Goal: Information Seeking & Learning: Learn about a topic

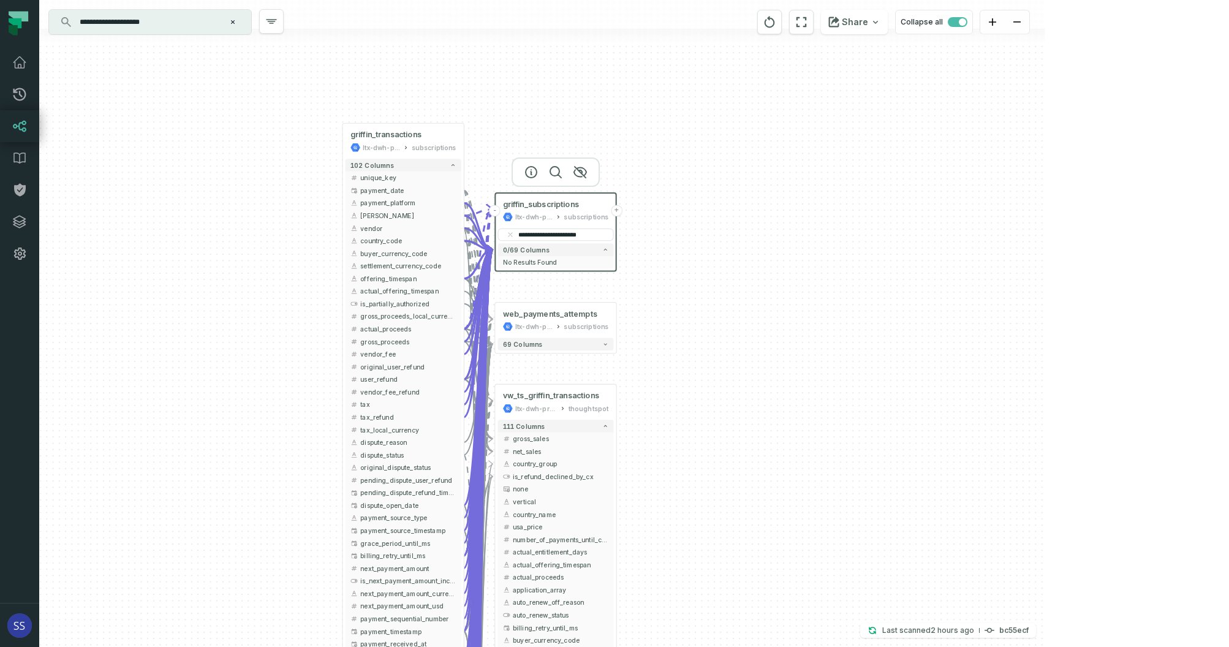
click at [886, 118] on div "+ web_payments_attempts ltx-dwh-prod-processed subscriptions + 69 columns + vw_…" at bounding box center [542, 323] width 1006 height 647
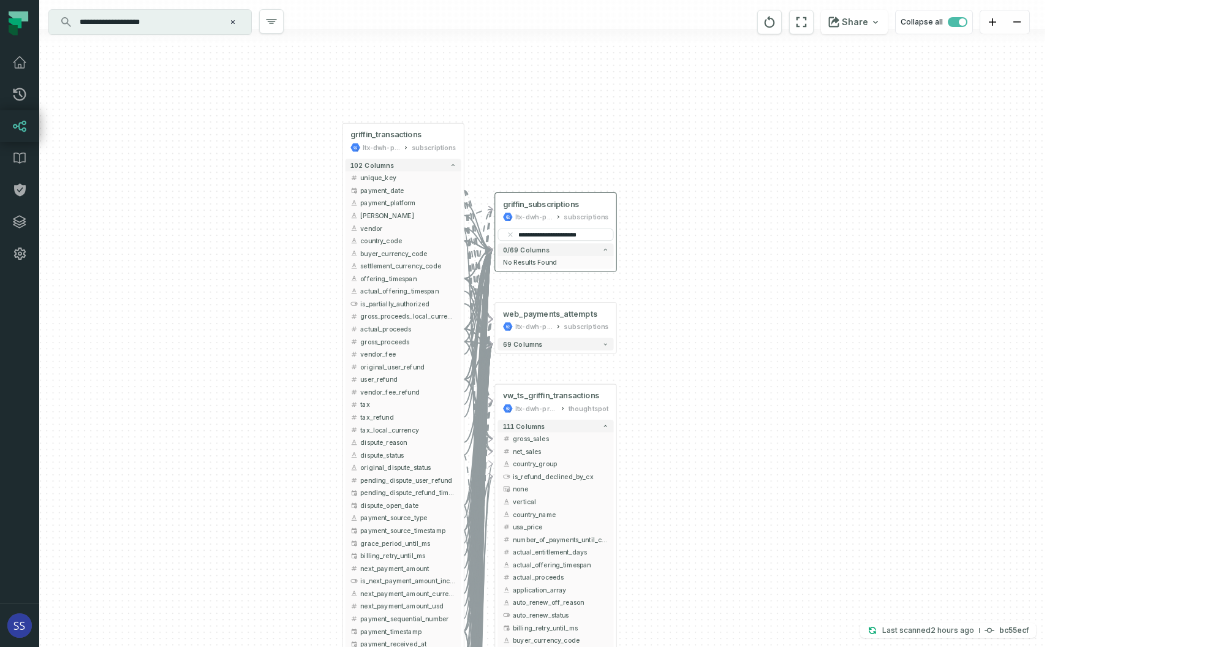
click at [511, 235] on icon "reset" at bounding box center [510, 234] width 5 height 5
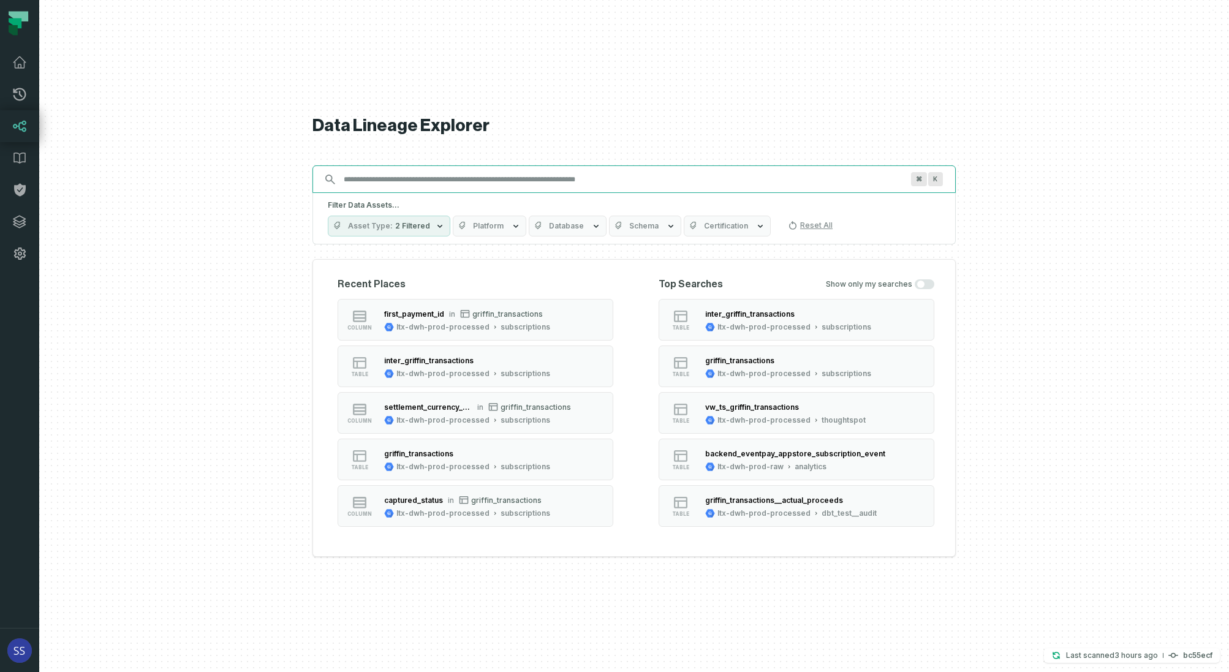
click at [568, 176] on input "Discovery Provider cmdk menu" at bounding box center [622, 180] width 573 height 20
paste input "**********"
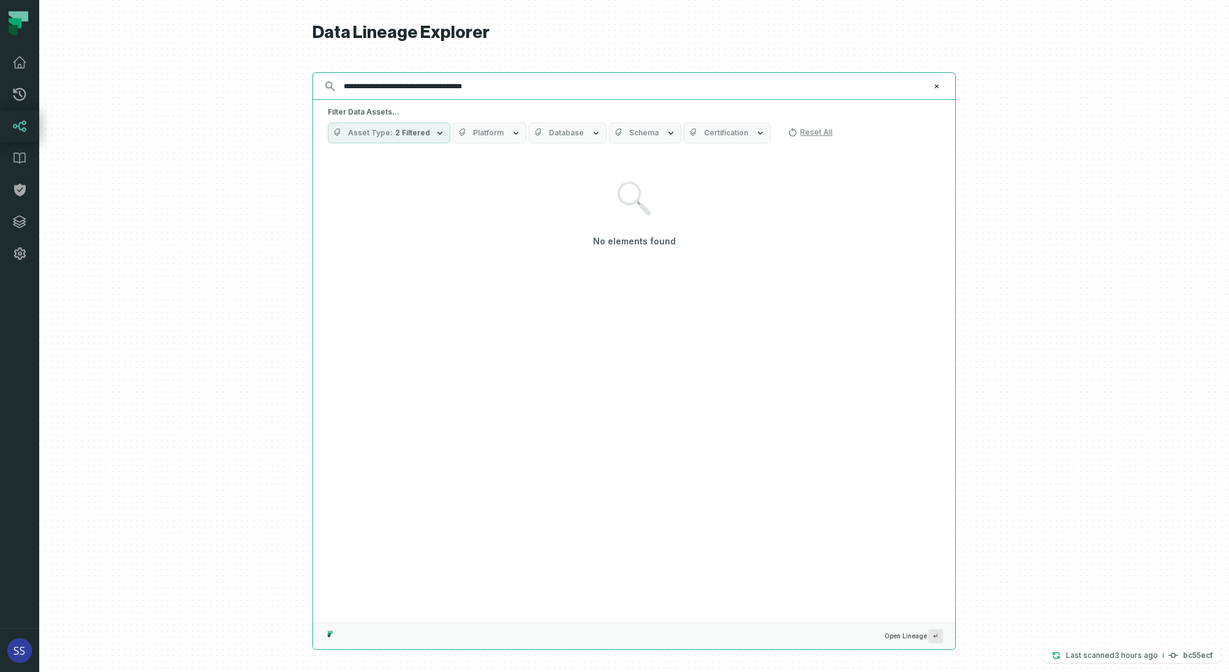
type input "**********"
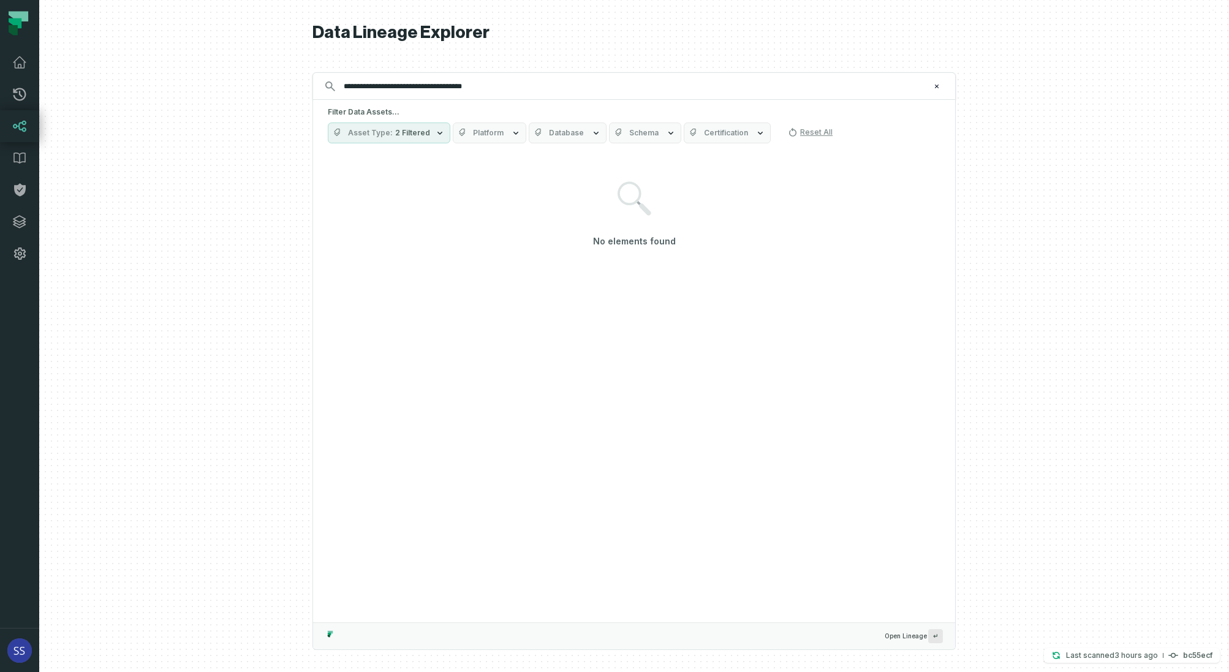
drag, startPoint x: 431, startPoint y: 137, endPoint x: 428, endPoint y: 143, distance: 6.3
click at [431, 137] on button "Asset Type 2 Filtered" at bounding box center [389, 133] width 123 height 21
click at [341, 255] on button "Column (71,239)" at bounding box center [341, 256] width 10 height 10
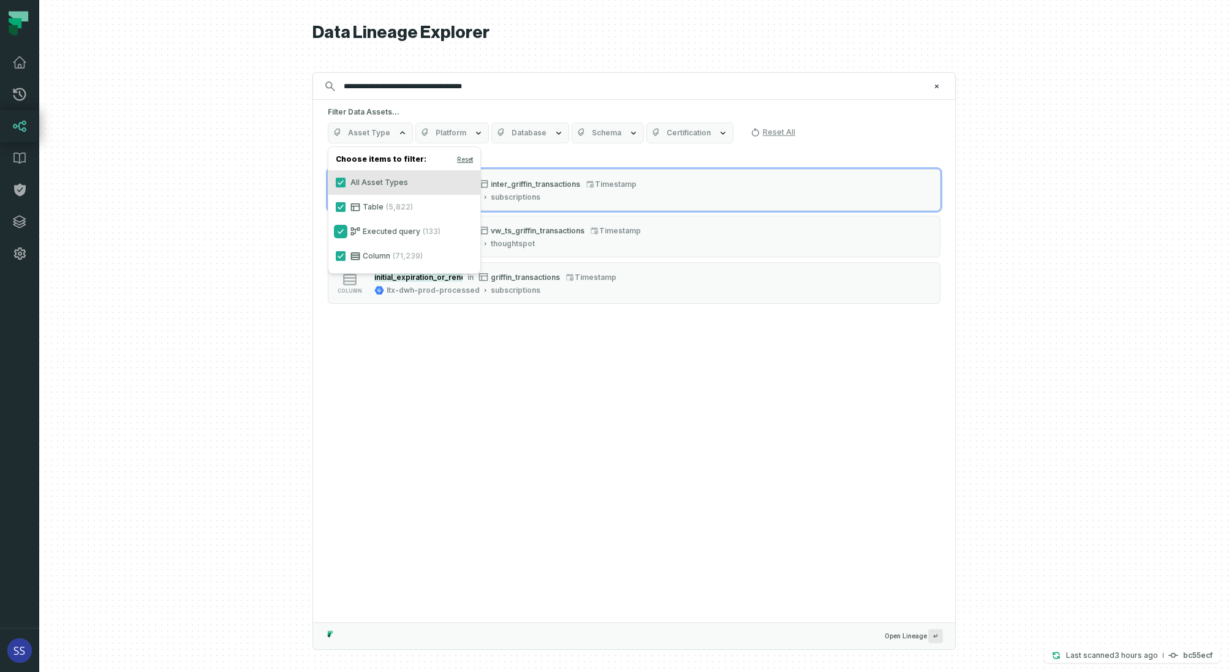
click at [339, 230] on button "Executed query (133)" at bounding box center [341, 232] width 10 height 10
click at [339, 205] on button "Table (5,822)" at bounding box center [341, 207] width 10 height 10
click at [337, 184] on button "All Asset Types" at bounding box center [341, 183] width 10 height 10
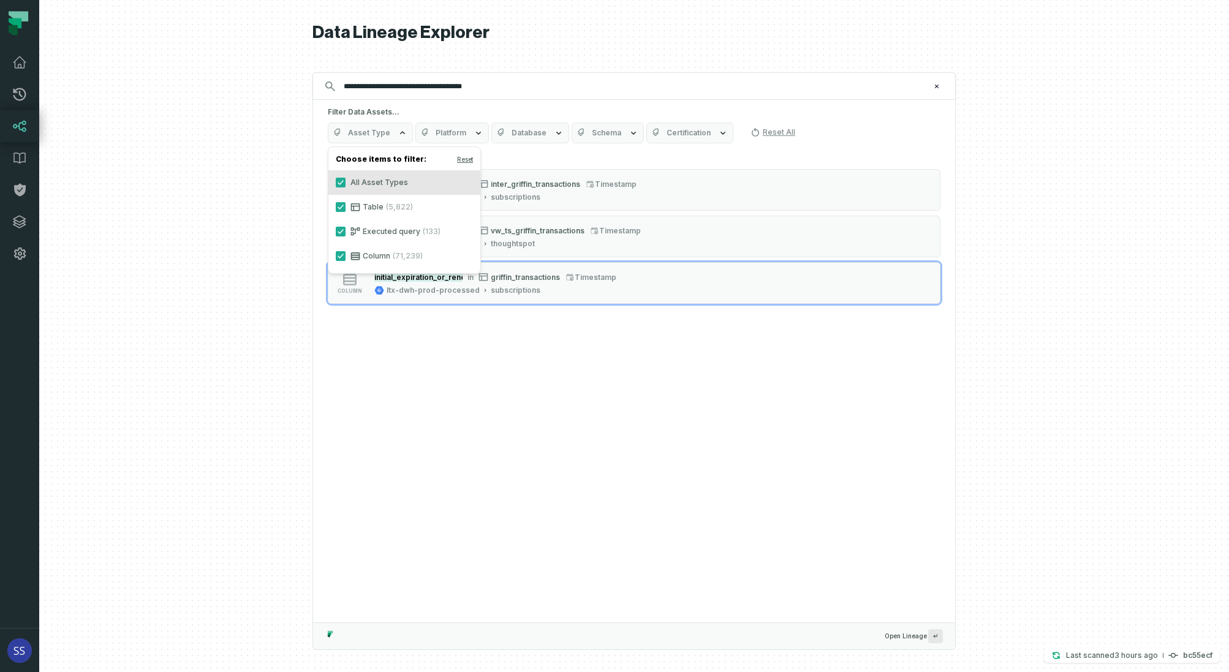
click at [552, 360] on div "3 Data Assets found column initial_expiration_or_renewal_timestamp in inter_gri…" at bounding box center [634, 387] width 642 height 472
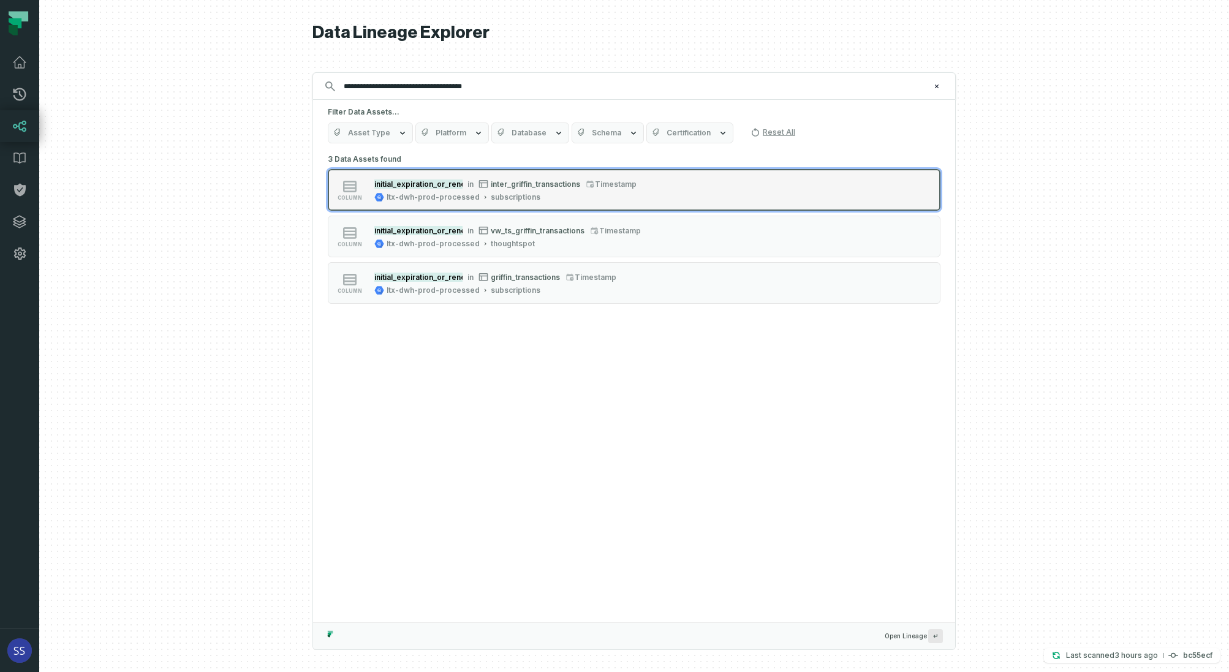
click at [566, 194] on div "ltx-dwh-prod-processed subscriptions" at bounding box center [505, 197] width 262 height 10
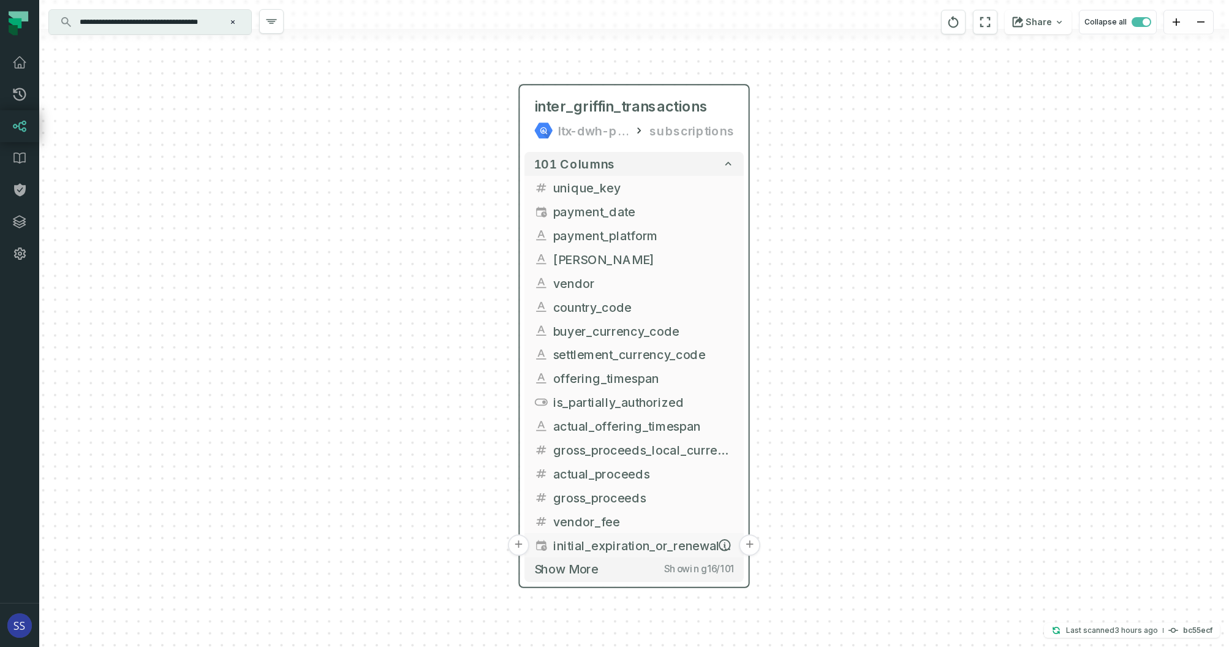
click at [750, 544] on button "+" at bounding box center [749, 544] width 21 height 21
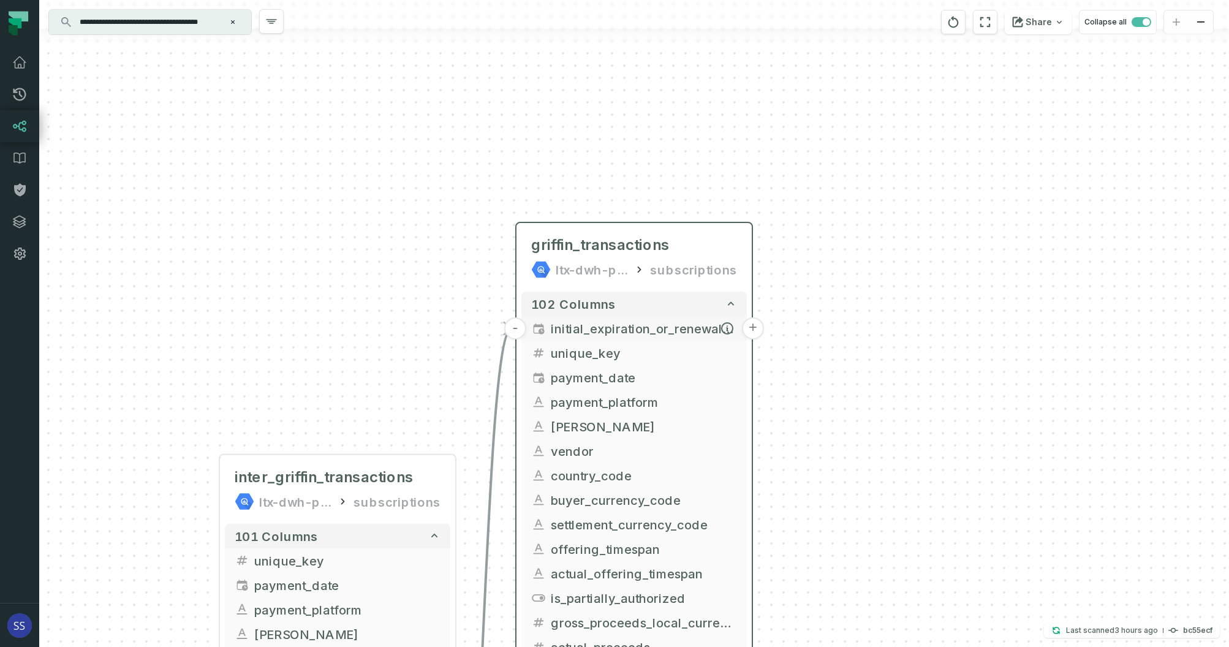
click at [752, 330] on button "+" at bounding box center [753, 328] width 22 height 22
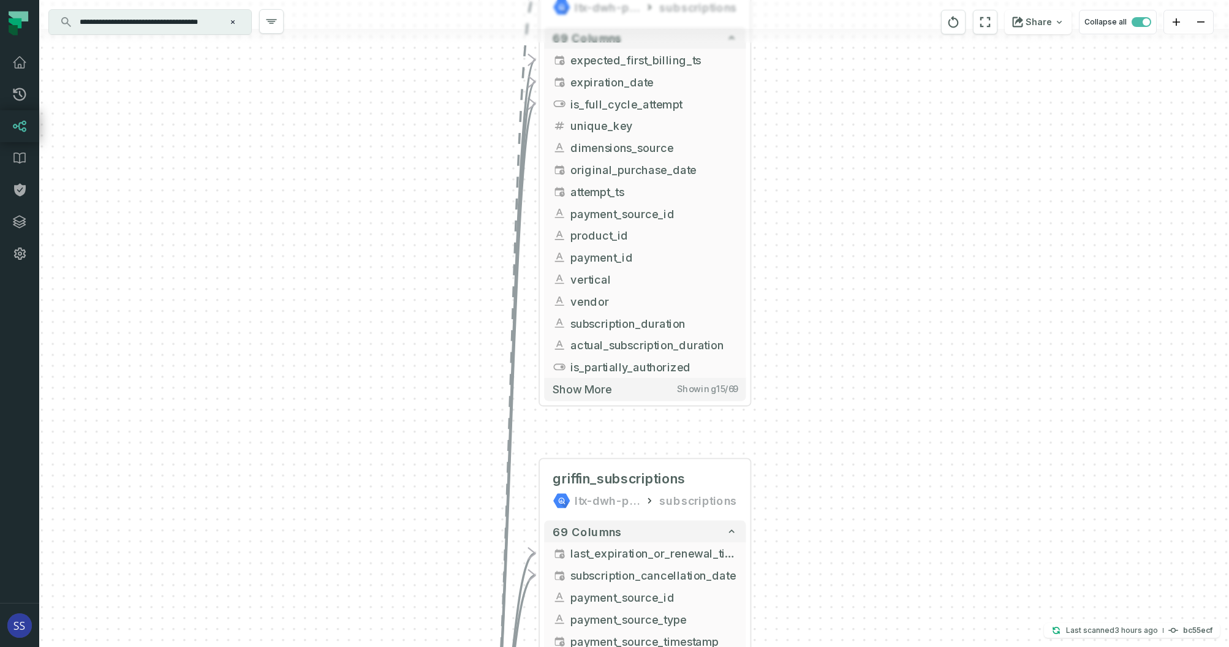
drag, startPoint x: 829, startPoint y: 323, endPoint x: 850, endPoint y: 146, distance: 178.3
click at [847, 160] on div "+ web_payments_attempts ltx-dwh-prod-processed subscriptions + 69 columns + exp…" at bounding box center [634, 323] width 1190 height 647
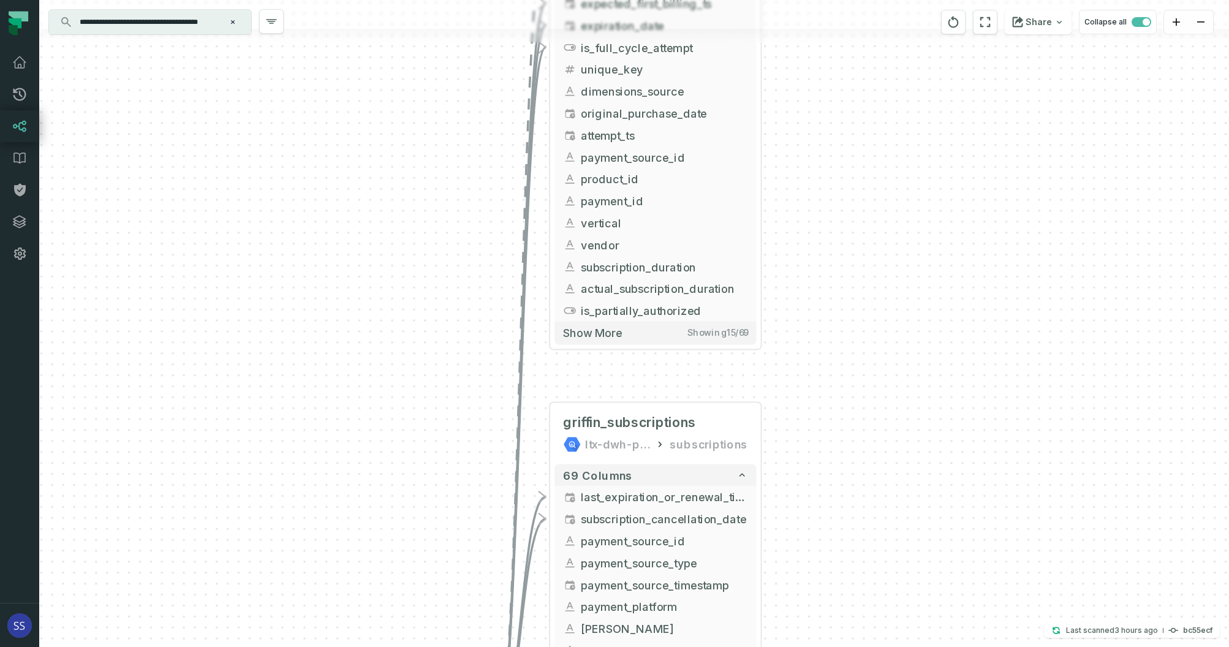
drag, startPoint x: 885, startPoint y: 277, endPoint x: 891, endPoint y: 188, distance: 89.0
click at [886, 203] on div "+ web_payments_attempts ltx-dwh-prod-processed subscriptions + 69 columns + exp…" at bounding box center [634, 323] width 1190 height 647
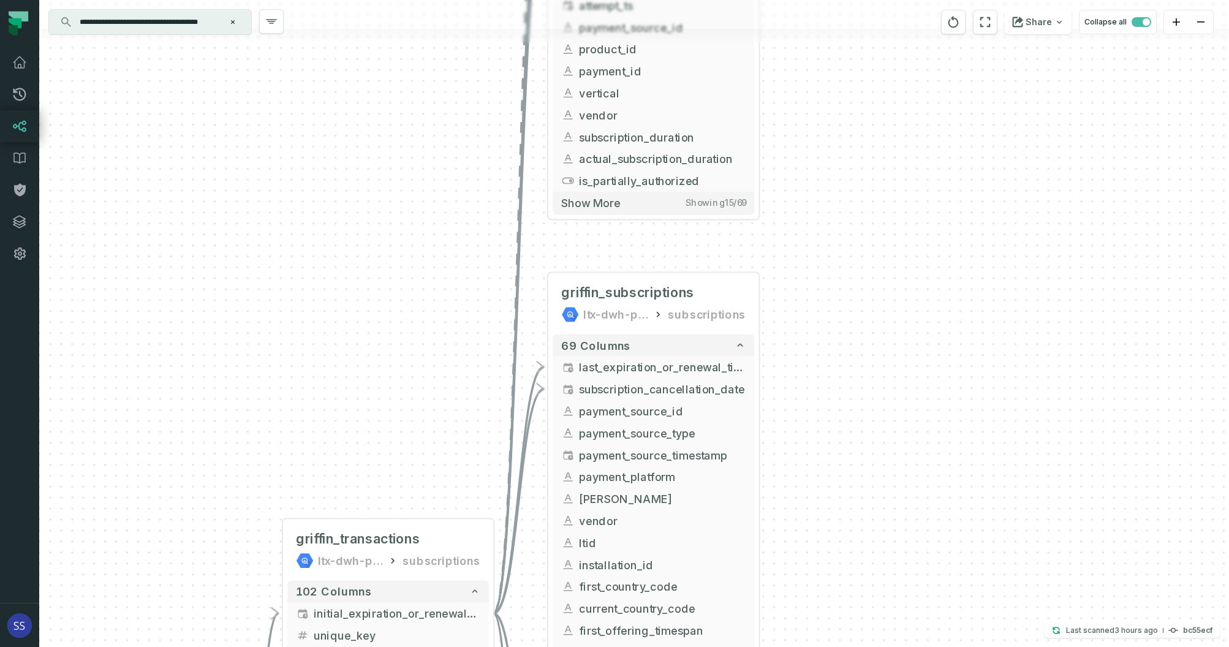
drag, startPoint x: 897, startPoint y: 273, endPoint x: 905, endPoint y: 194, distance: 79.4
click at [901, 205] on div "+ web_payments_attempts ltx-dwh-prod-processed subscriptions + 69 columns + exp…" at bounding box center [634, 323] width 1190 height 647
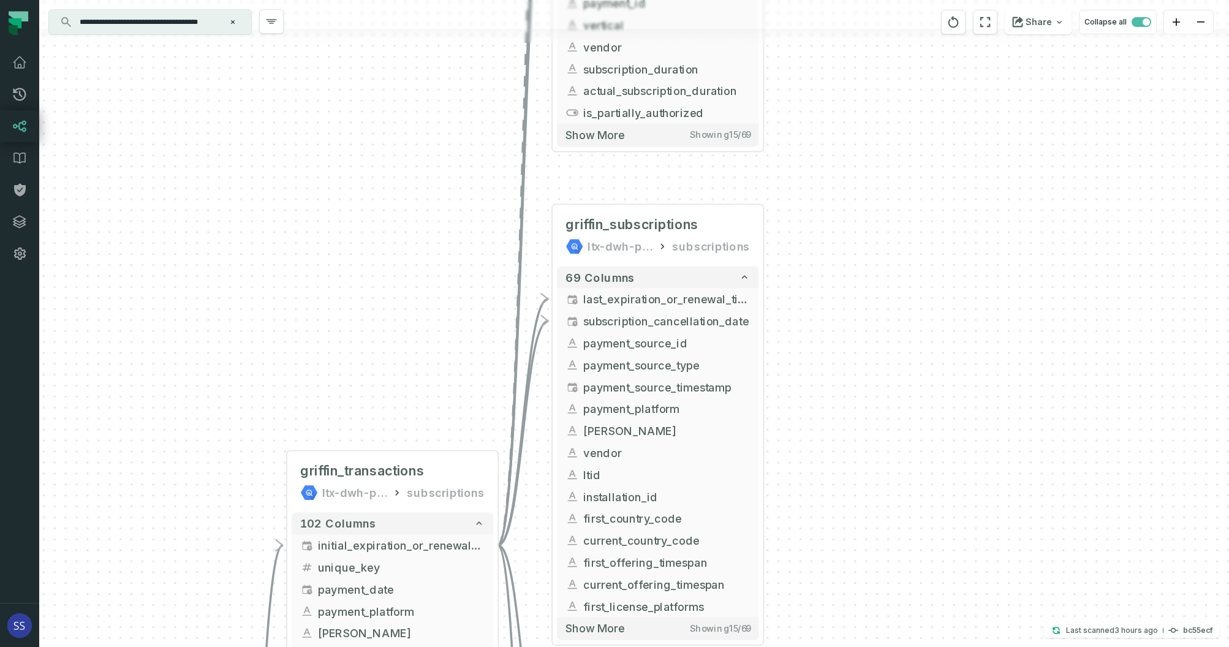
drag, startPoint x: 872, startPoint y: 262, endPoint x: 888, endPoint y: 202, distance: 62.7
click at [879, 214] on div "+ web_payments_attempts ltx-dwh-prod-processed subscriptions + 69 columns + exp…" at bounding box center [634, 323] width 1190 height 647
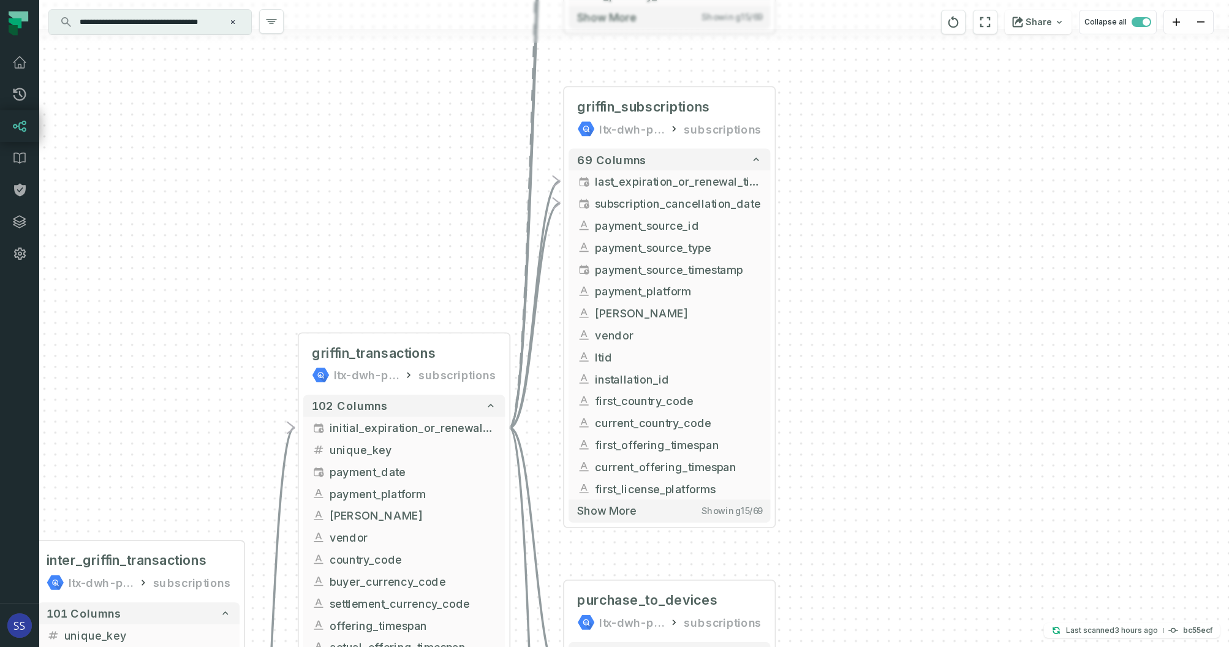
drag, startPoint x: 864, startPoint y: 240, endPoint x: 876, endPoint y: 193, distance: 48.7
click at [871, 200] on div "+ web_payments_attempts ltx-dwh-prod-processed subscriptions + 69 columns + exp…" at bounding box center [634, 323] width 1190 height 647
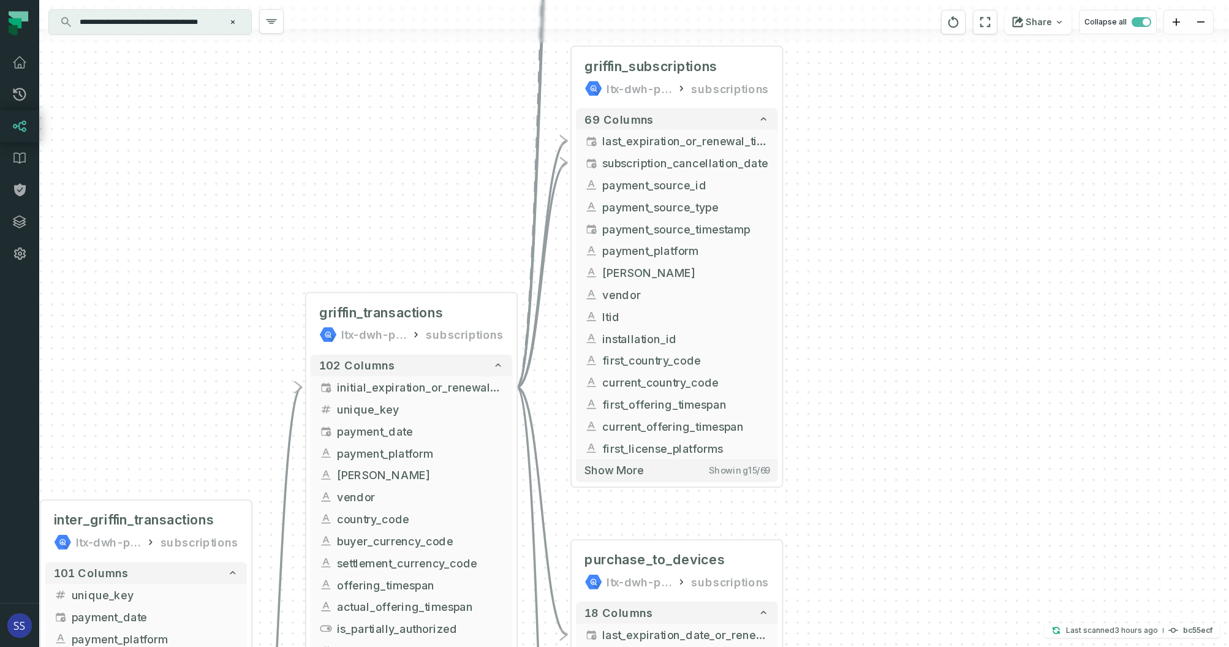
click at [872, 200] on div "+ web_payments_attempts ltx-dwh-prod-processed subscriptions + 69 columns + exp…" at bounding box center [634, 323] width 1190 height 647
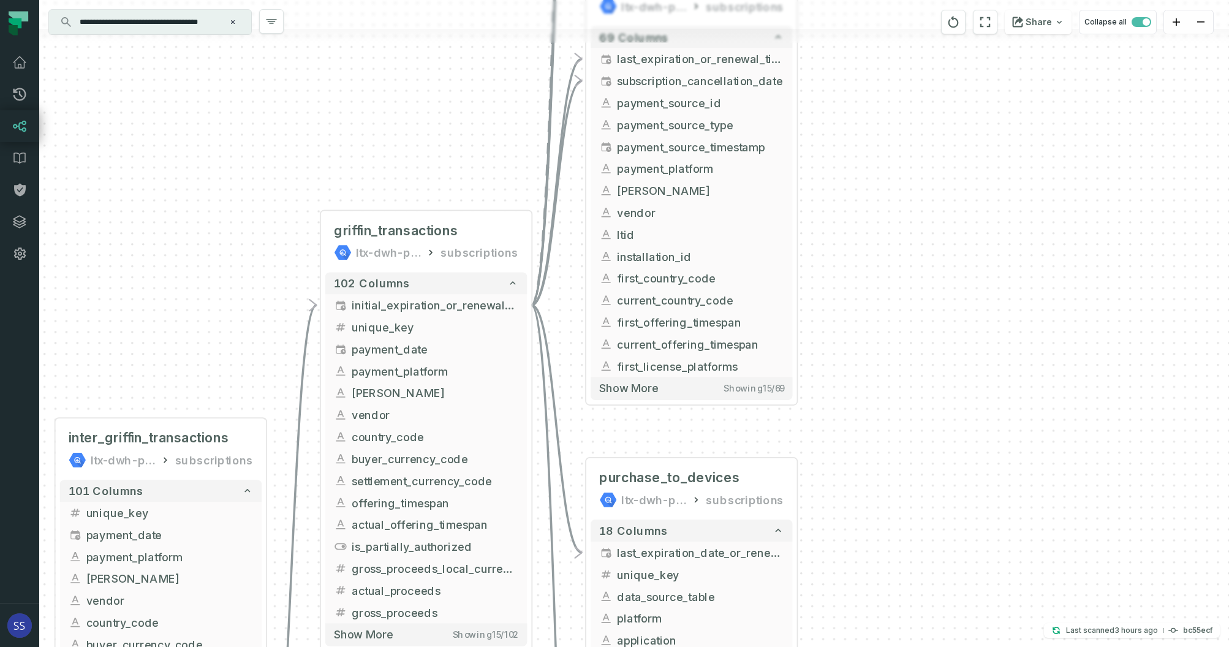
drag, startPoint x: 881, startPoint y: 233, endPoint x: 896, endPoint y: 197, distance: 38.5
click at [891, 198] on div "+ web_payments_attempts ltx-dwh-prod-processed subscriptions + 69 columns + exp…" at bounding box center [634, 323] width 1190 height 647
